Goal: Find specific page/section: Find specific page/section

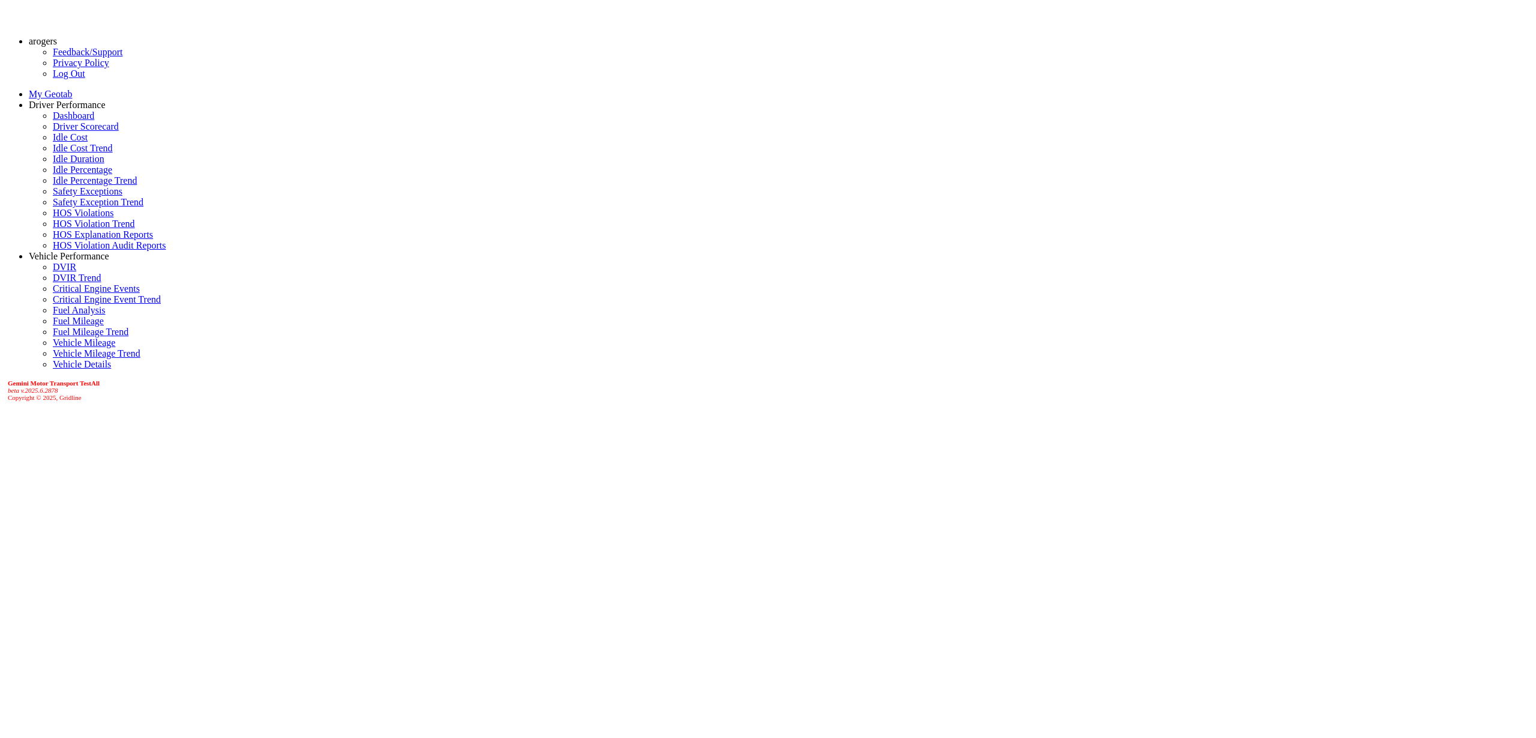
select select "******"
click at [53, 131] on link "Driver Scorecard" at bounding box center [86, 126] width 66 height 10
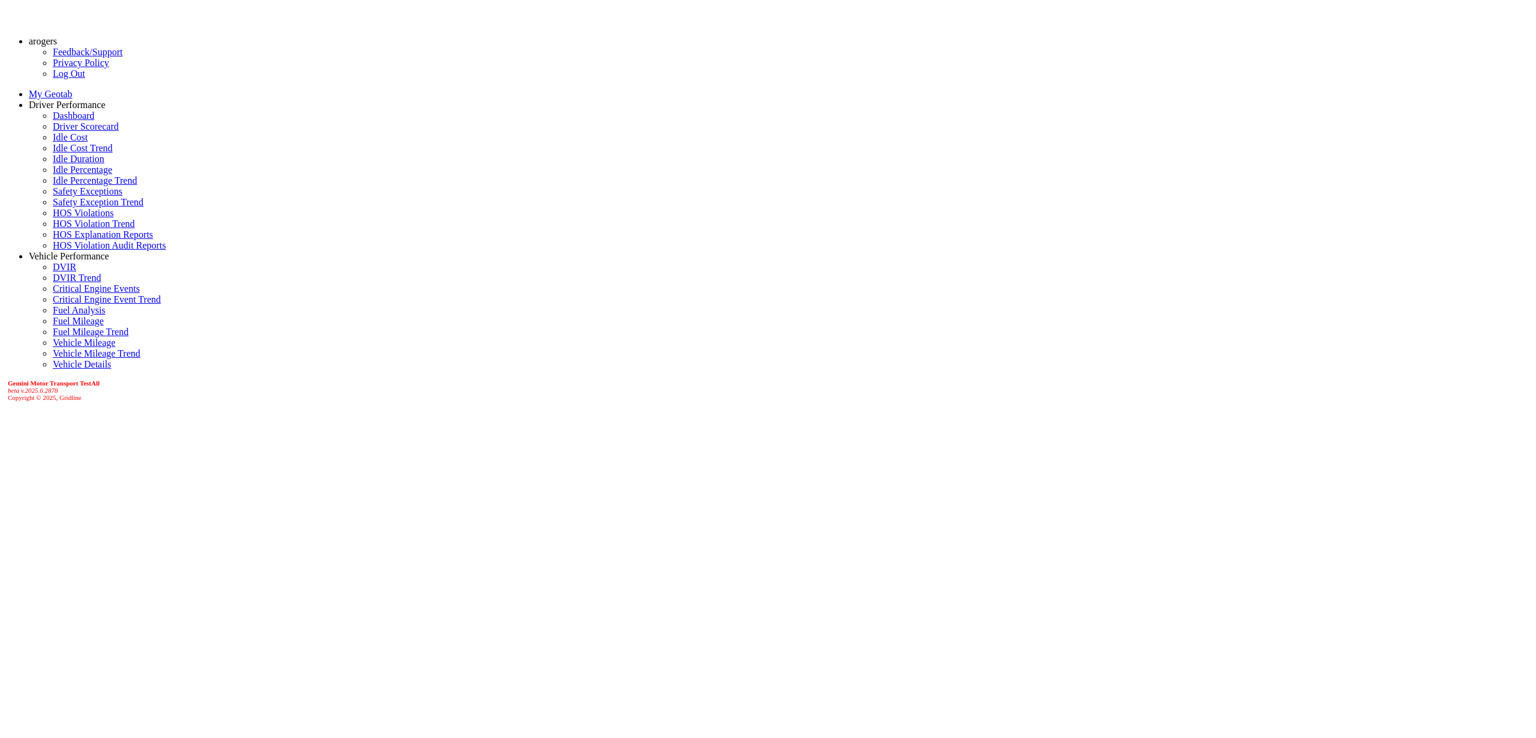
drag, startPoint x: 326, startPoint y: 311, endPoint x: 1314, endPoint y: 313, distance: 987.3
drag, startPoint x: 256, startPoint y: 253, endPoint x: 162, endPoint y: 238, distance: 95.4
